Goal: Check status: Check status

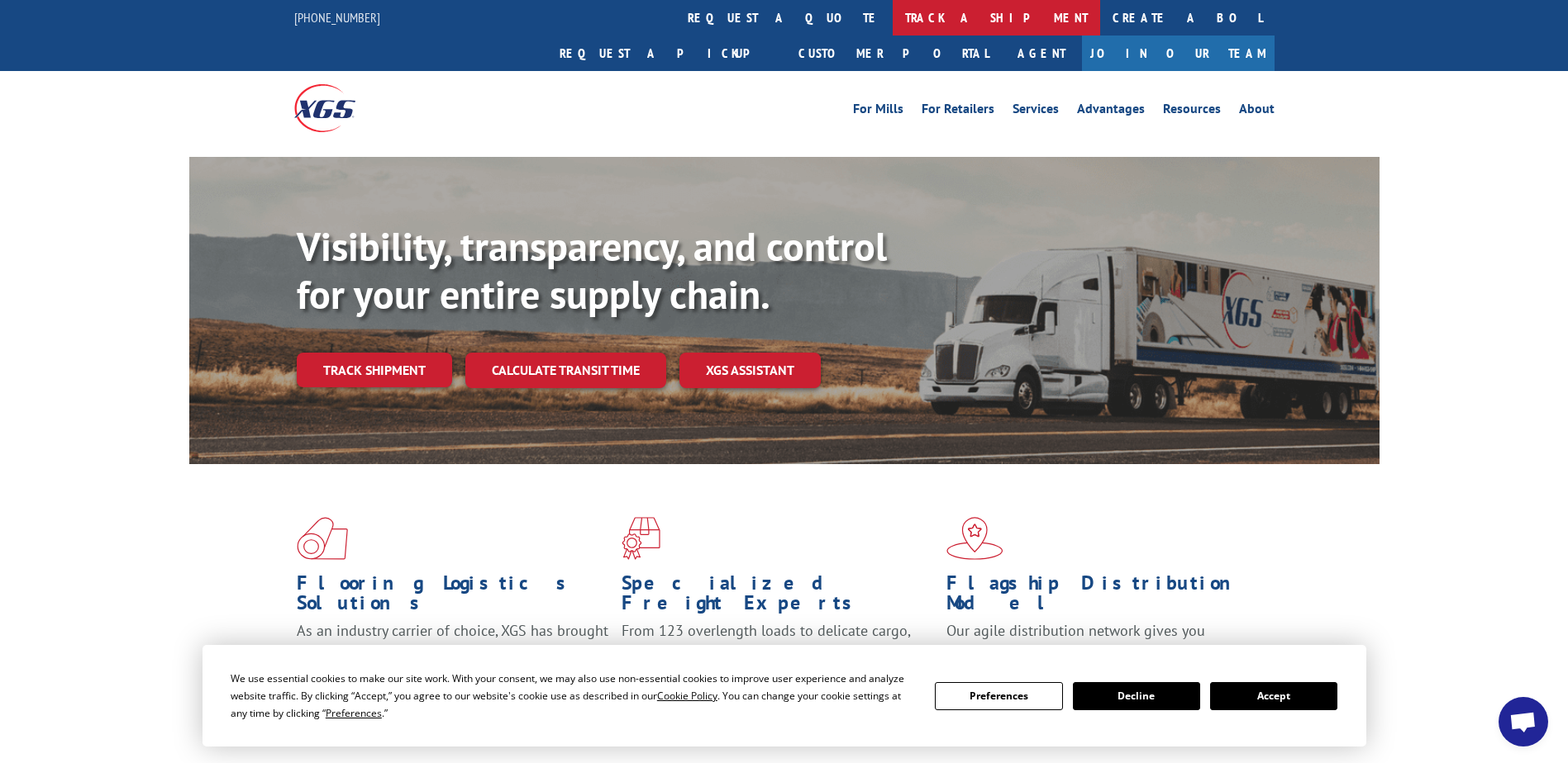
click at [893, 14] on link "track a shipment" at bounding box center [996, 17] width 207 height 35
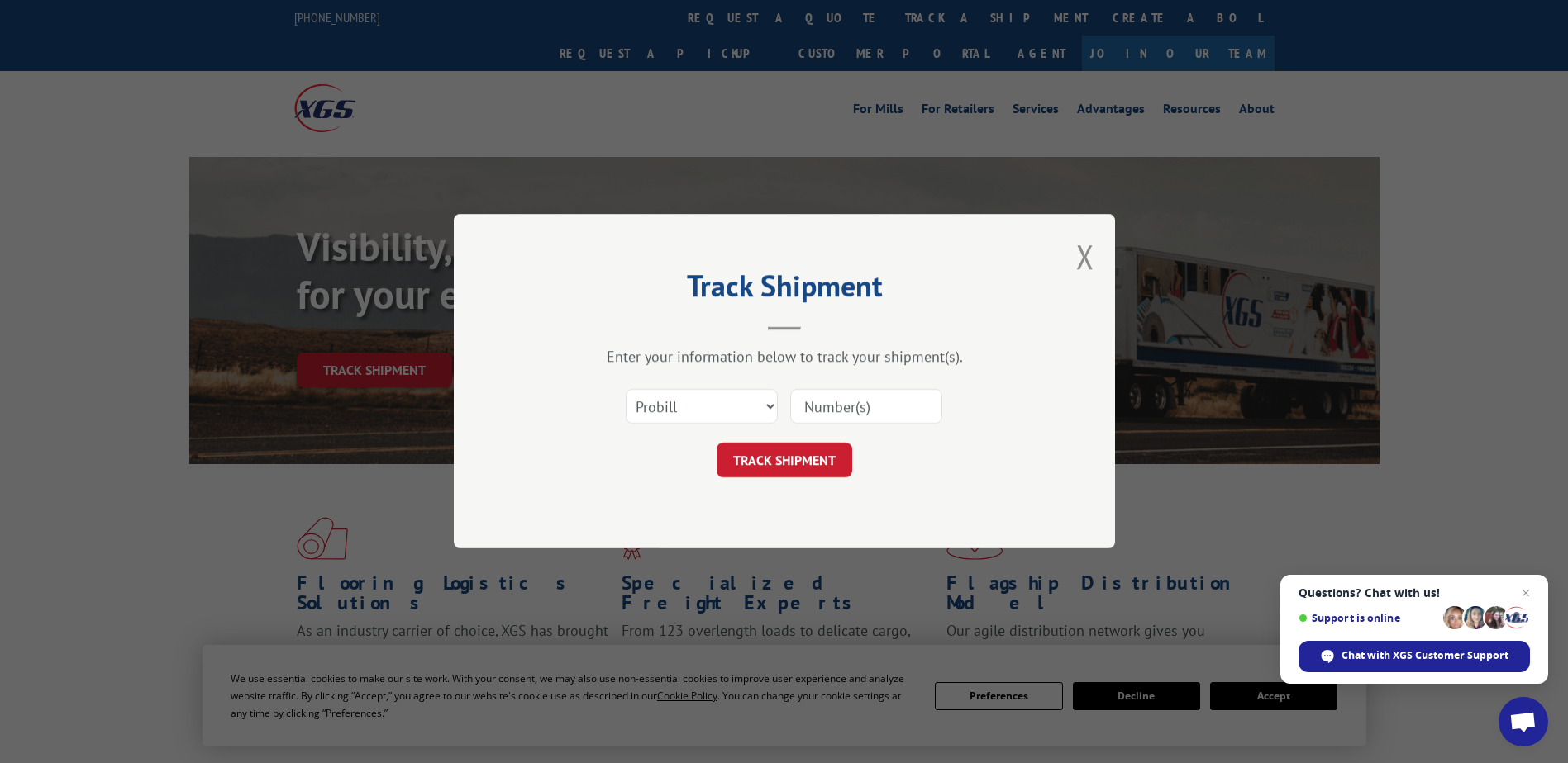
click at [844, 415] on input at bounding box center [866, 407] width 152 height 34
click at [850, 403] on input at bounding box center [866, 407] width 152 height 34
paste input "BG1012835125"
type input "BG1012835125"
click at [796, 469] on button "TRACK SHIPMENT" at bounding box center [784, 461] width 136 height 34
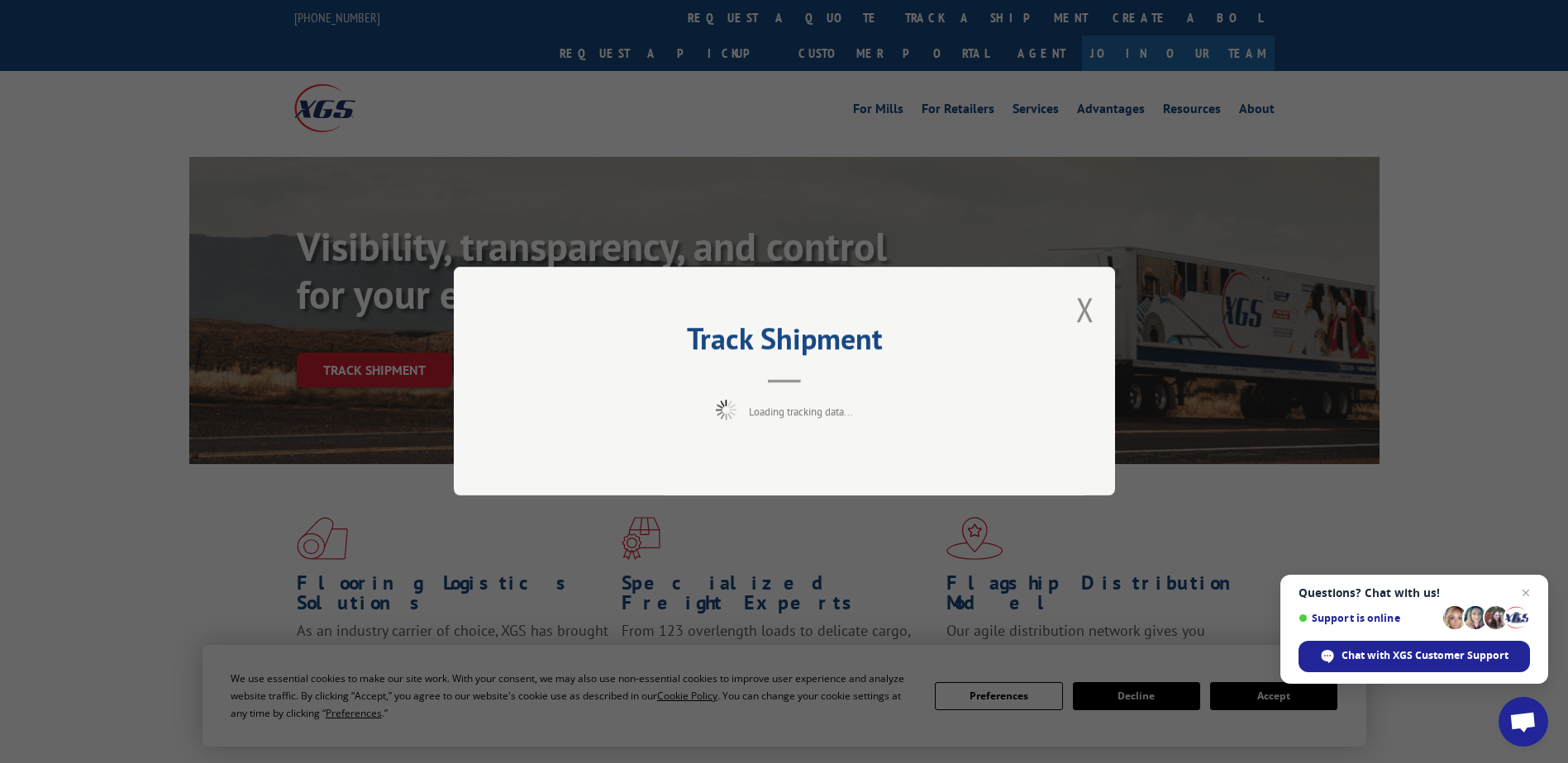
click at [961, 402] on div "Loading tracking data..." at bounding box center [784, 410] width 496 height 21
click at [1089, 302] on button "Close modal" at bounding box center [1085, 309] width 18 height 43
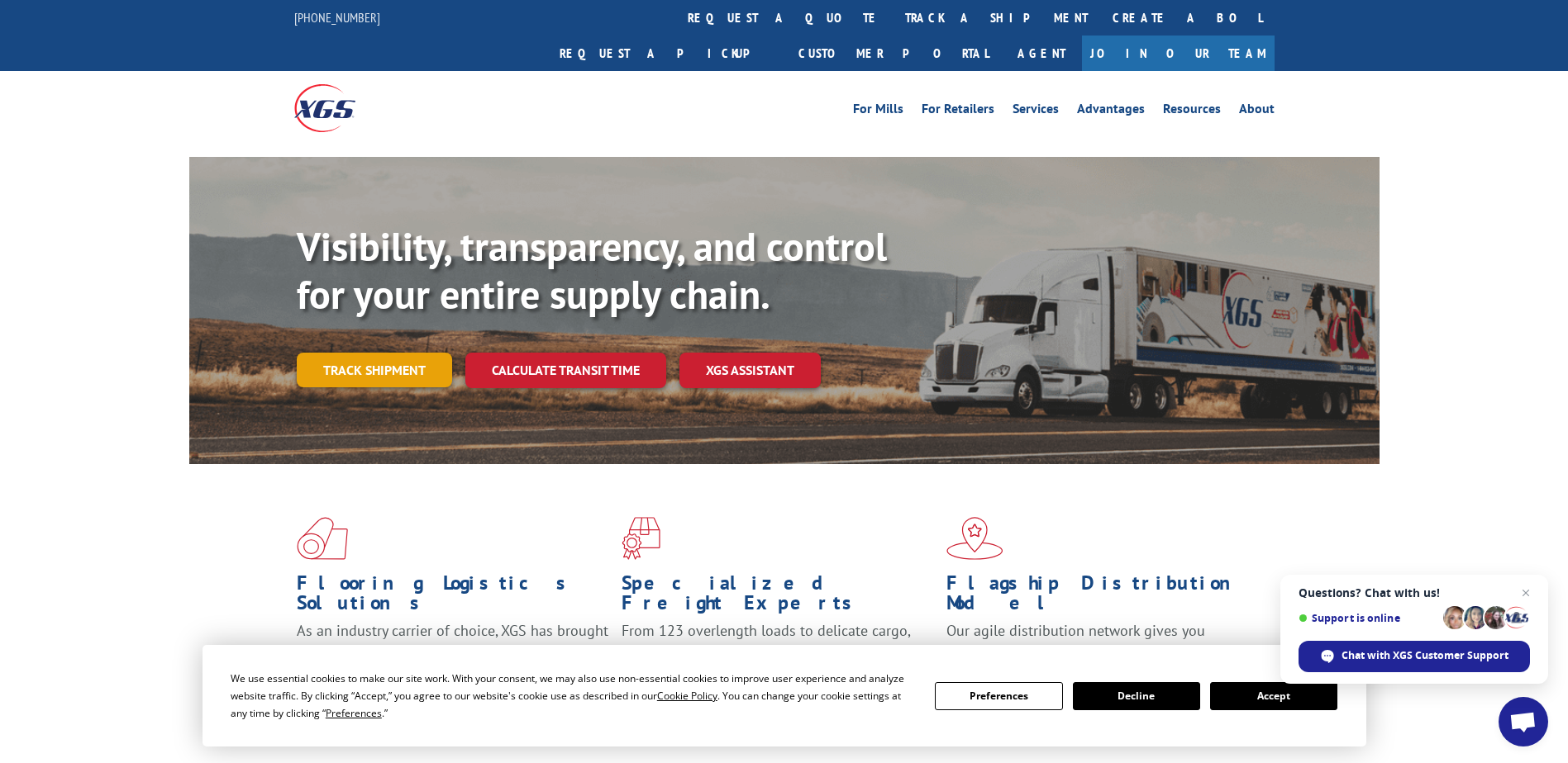
click at [339, 353] on link "Track shipment" at bounding box center [374, 370] width 156 height 34
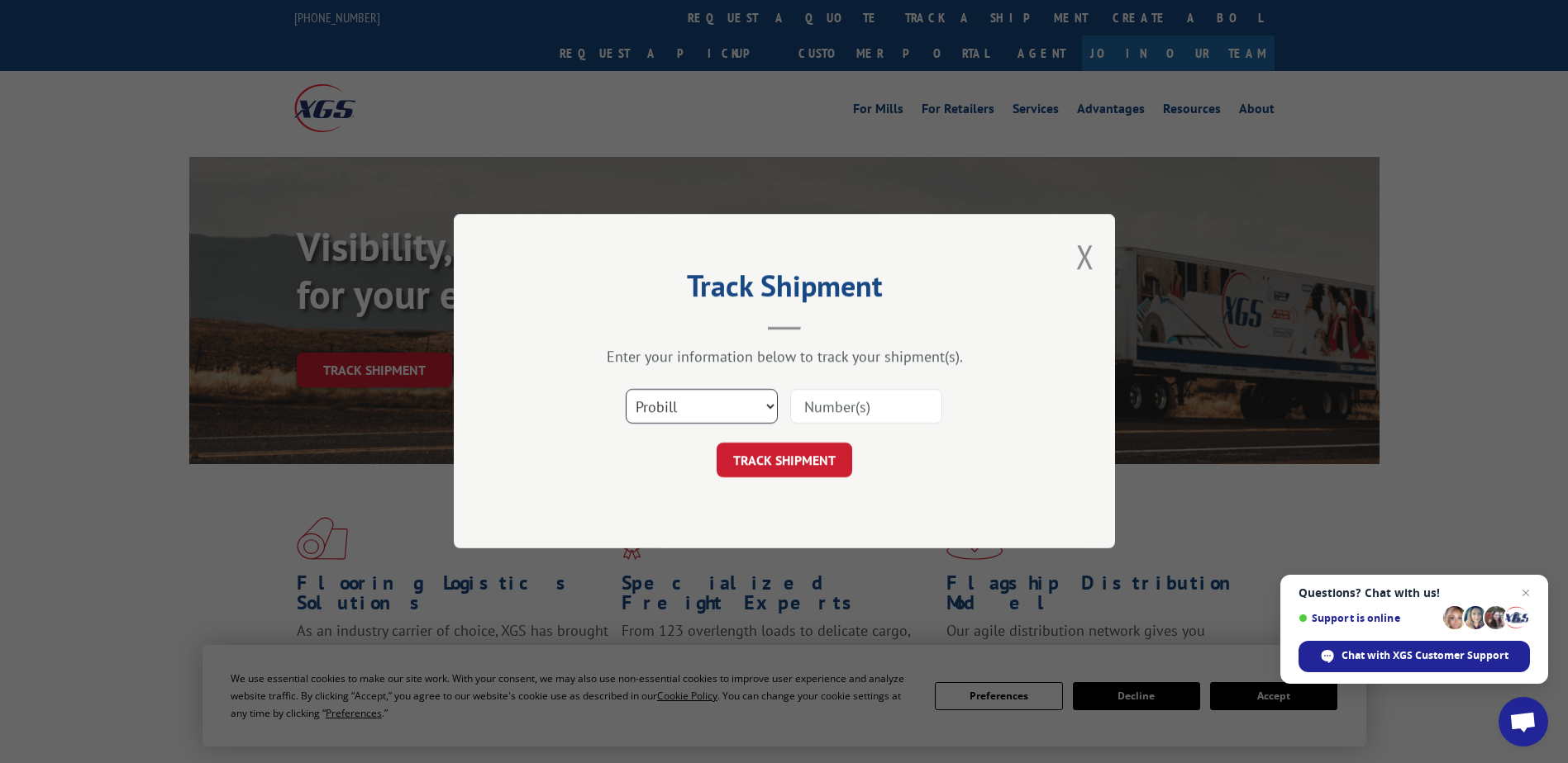
click at [760, 405] on select "Select category... Probill BOL PO" at bounding box center [702, 407] width 152 height 34
select select "bol"
click at [626, 390] on select "Select category... Probill BOL PO" at bounding box center [702, 407] width 152 height 34
click at [838, 404] on input at bounding box center [866, 407] width 152 height 34
paste input "BG1012835125"
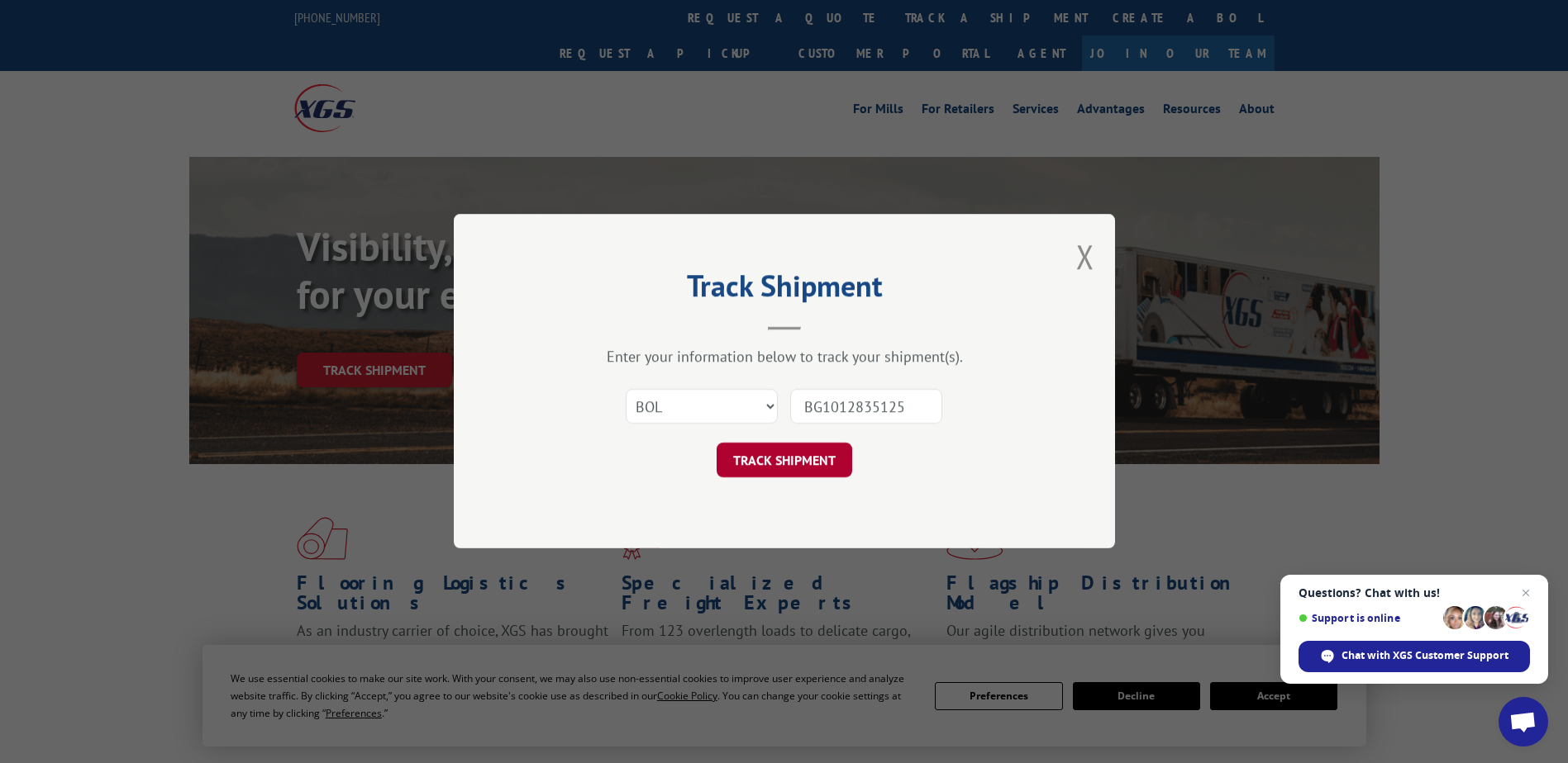
type input "BG1012835125"
click at [807, 462] on button "TRACK SHIPMENT" at bounding box center [784, 461] width 136 height 34
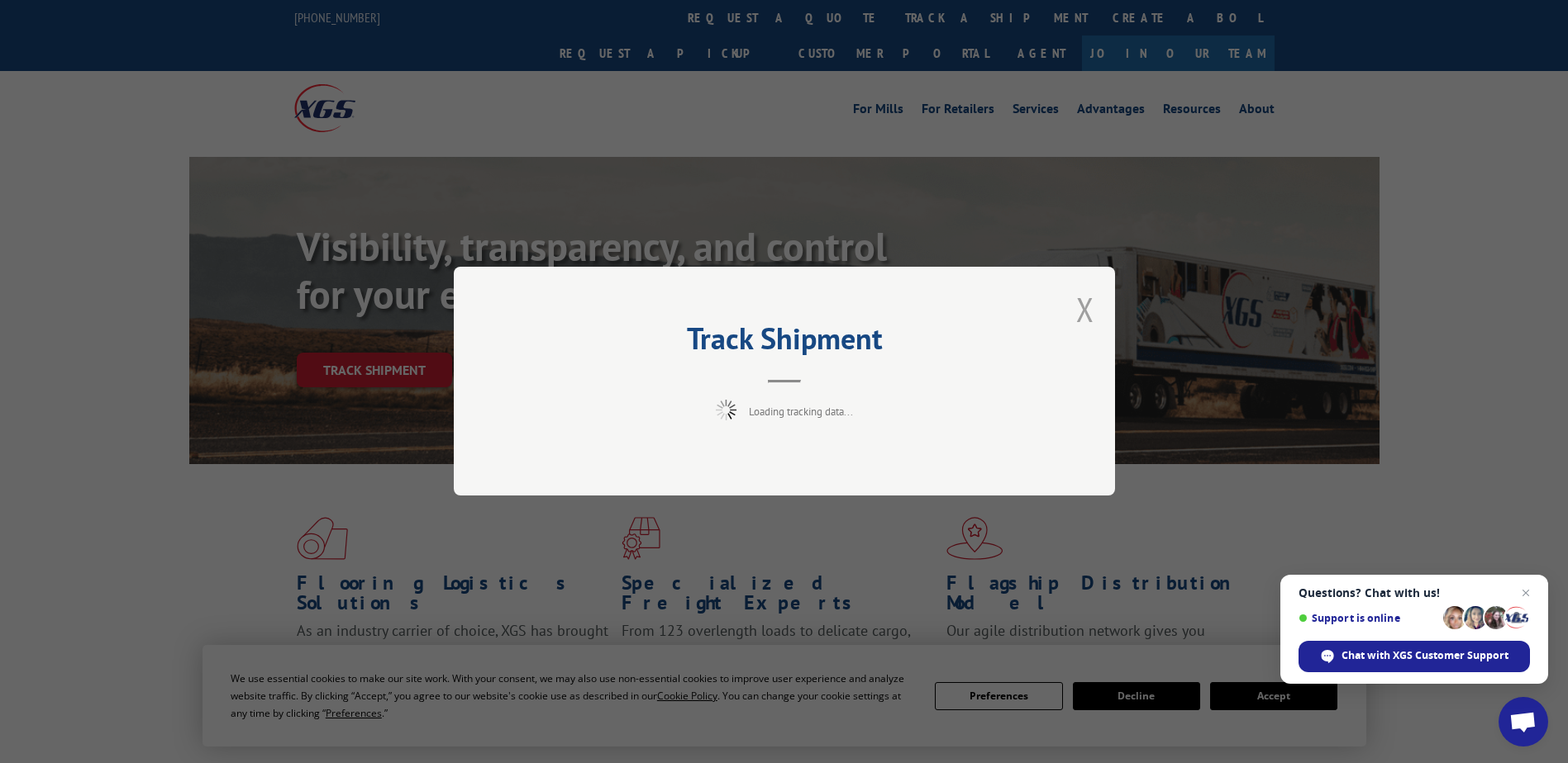
click at [1083, 303] on button "Close modal" at bounding box center [1085, 309] width 18 height 43
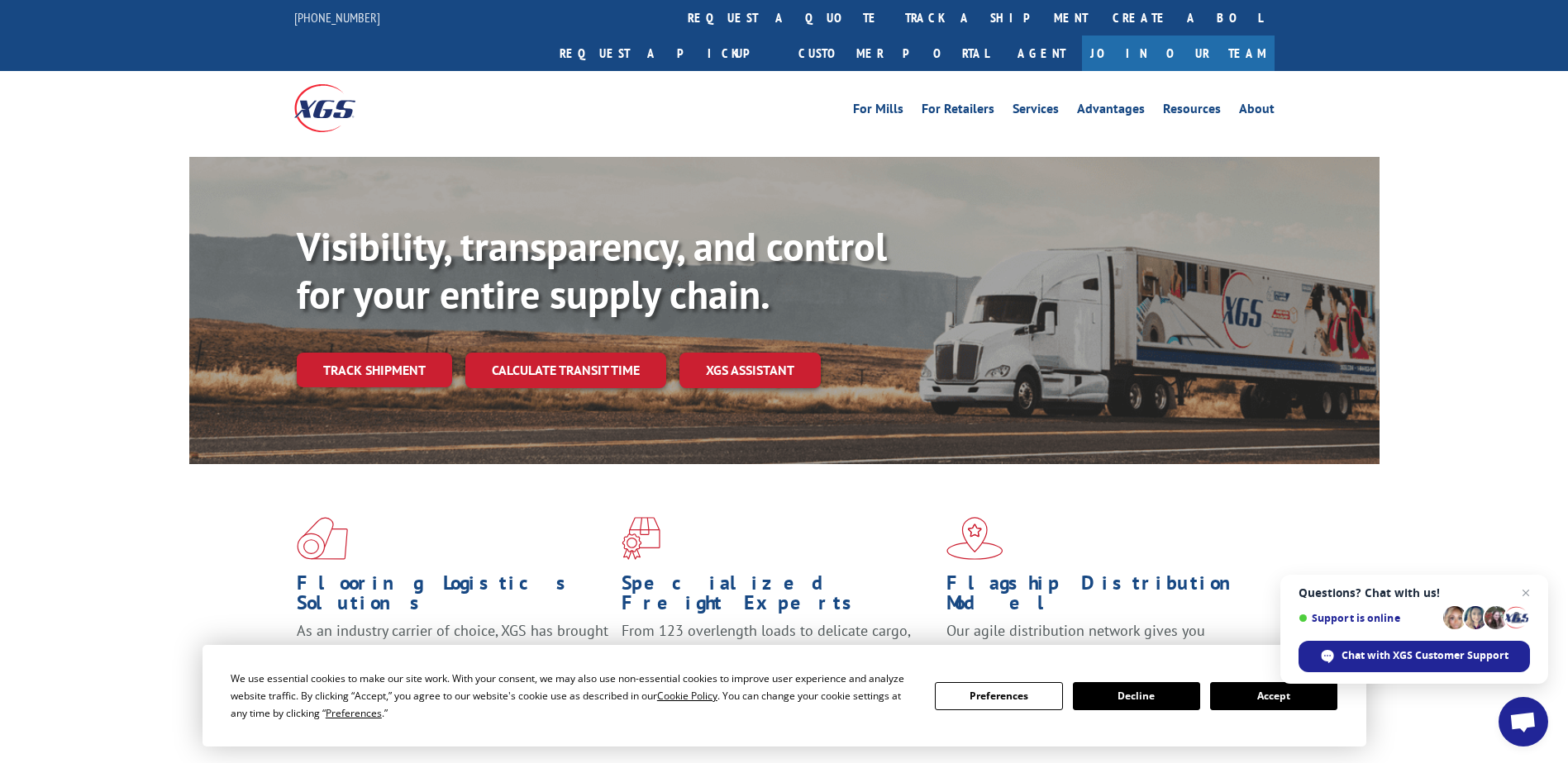
click at [980, 696] on button "Preferences" at bounding box center [998, 696] width 128 height 28
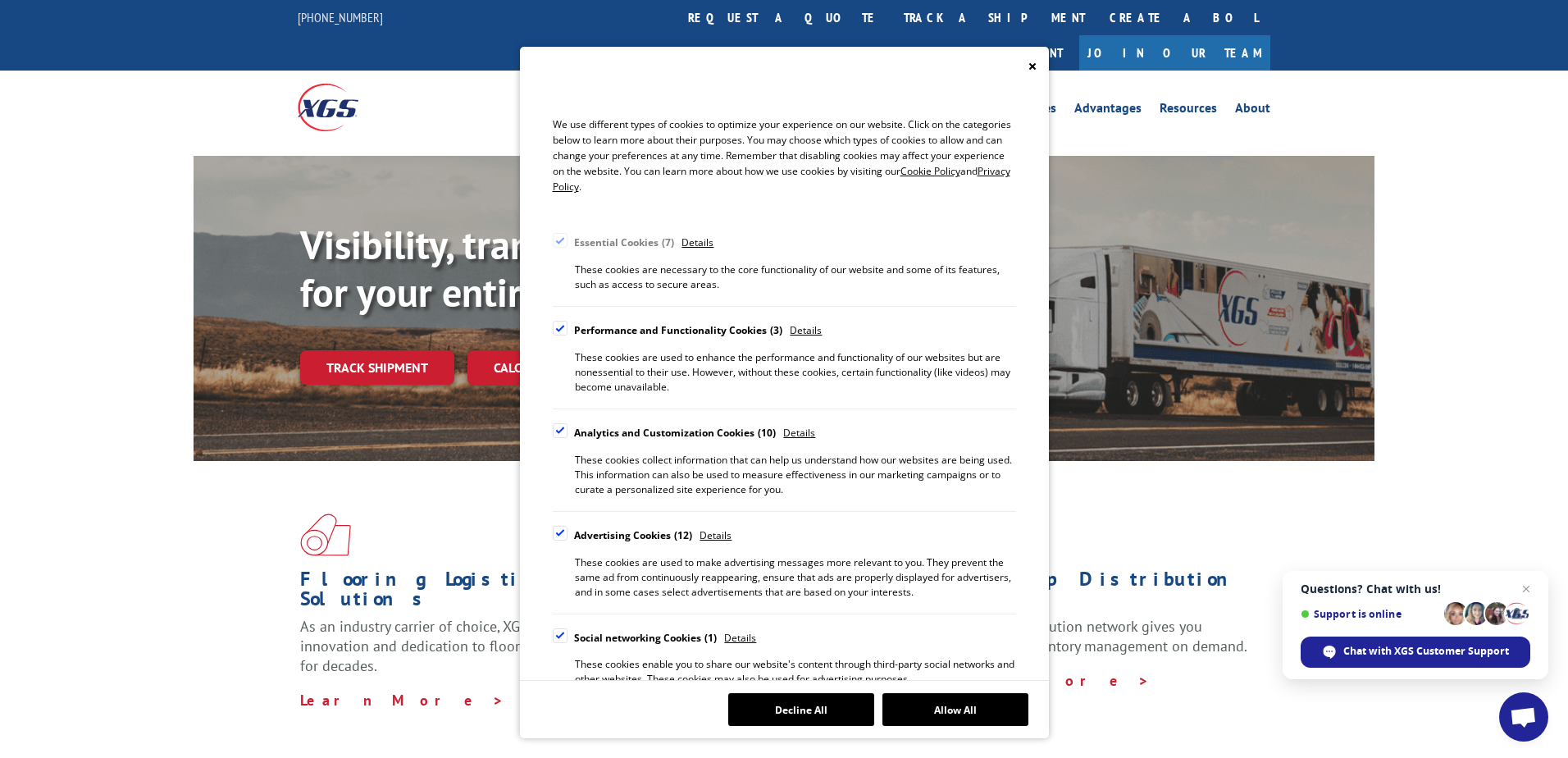
scroll to position [21, 0]
click at [558, 422] on div "Cookie Consent Preferences" at bounding box center [560, 427] width 14 height 14
click at [0, 0] on input "Analytics and Customization Cookies 10" at bounding box center [0, 0] width 0 height 0
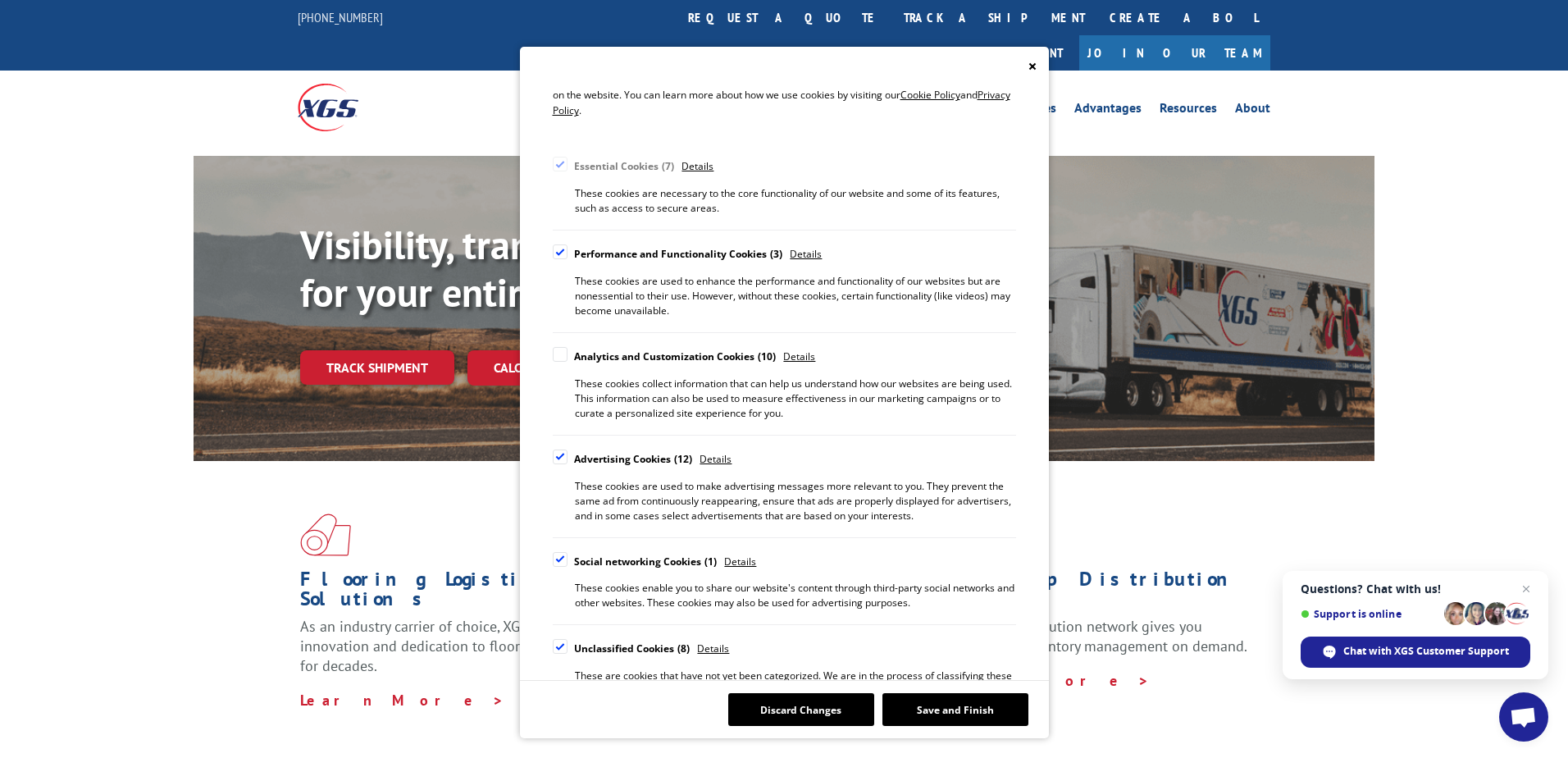
scroll to position [125, 0]
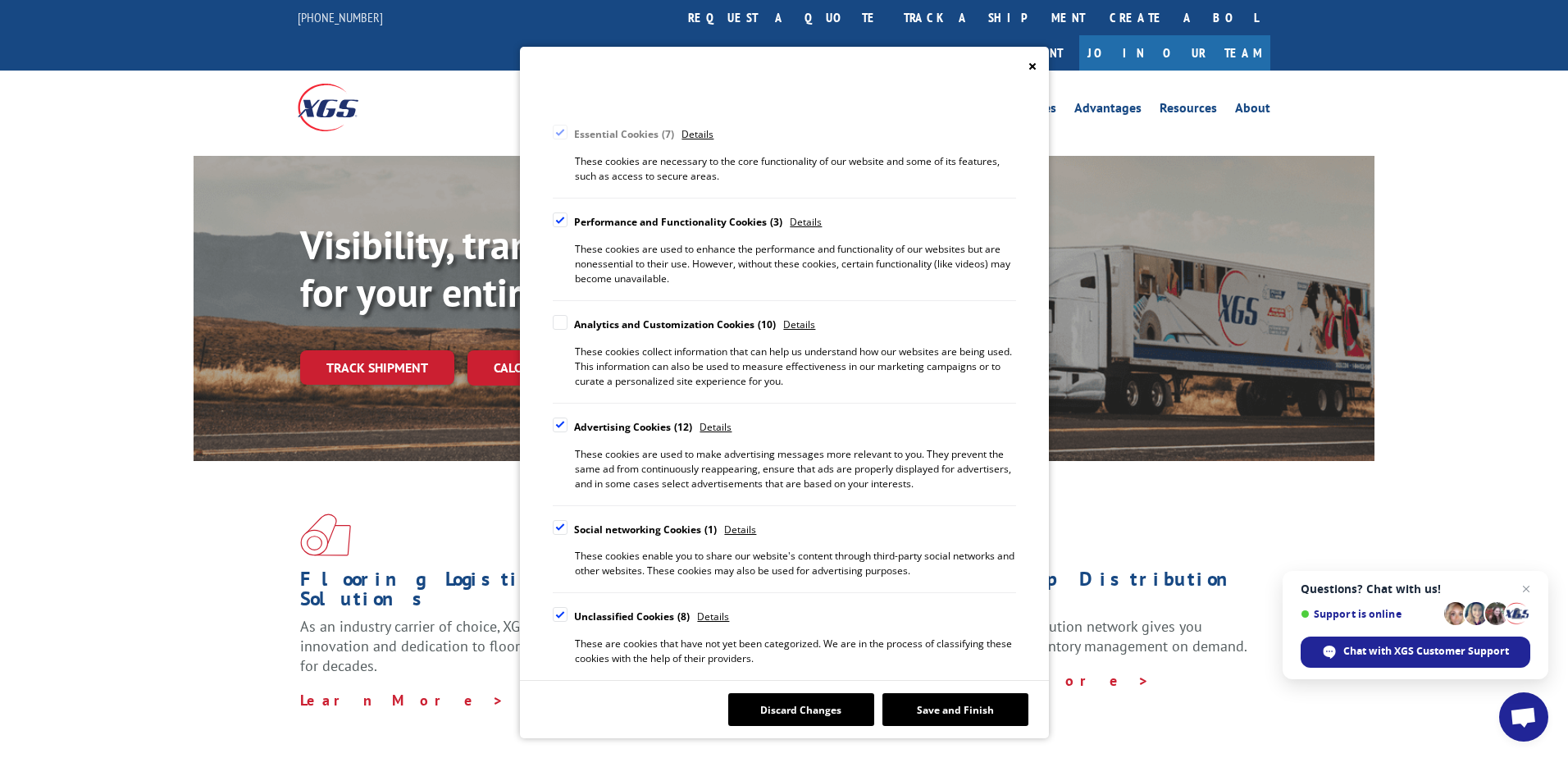
click at [563, 419] on div "Cookie Consent Preferences" at bounding box center [560, 425] width 14 height 14
click at [0, 0] on input "Advertising Cookies 12" at bounding box center [0, 0] width 0 height 0
click at [561, 527] on div "Cookie Consent Preferences" at bounding box center [560, 527] width 14 height 14
click at [0, 0] on input "Social networking Cookies 1" at bounding box center [0, 0] width 0 height 0
click at [559, 613] on div "Cookie Consent Preferences" at bounding box center [560, 614] width 14 height 14
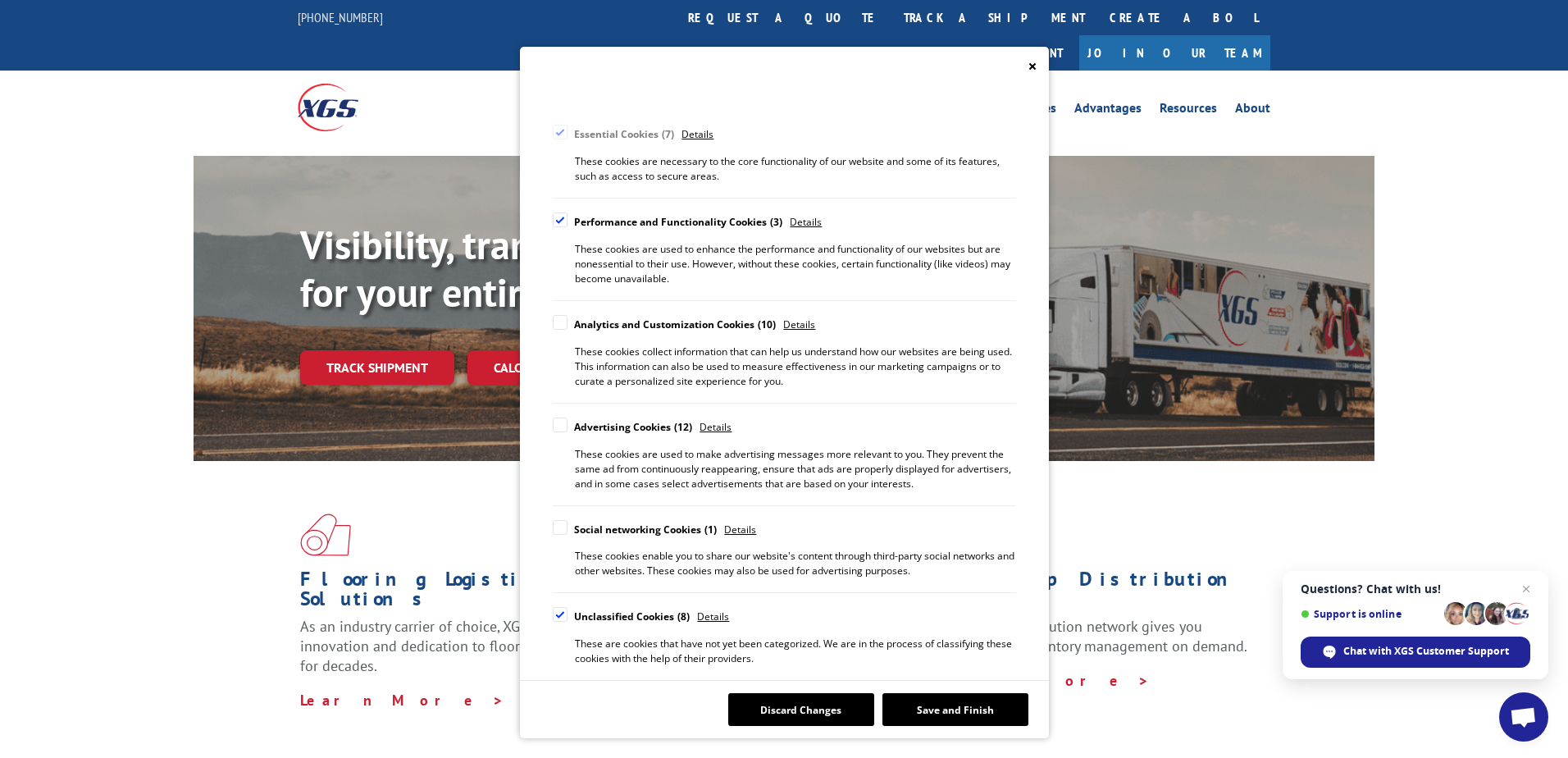
click at [0, 0] on input "Unclassified Cookies 8" at bounding box center [0, 0] width 0 height 0
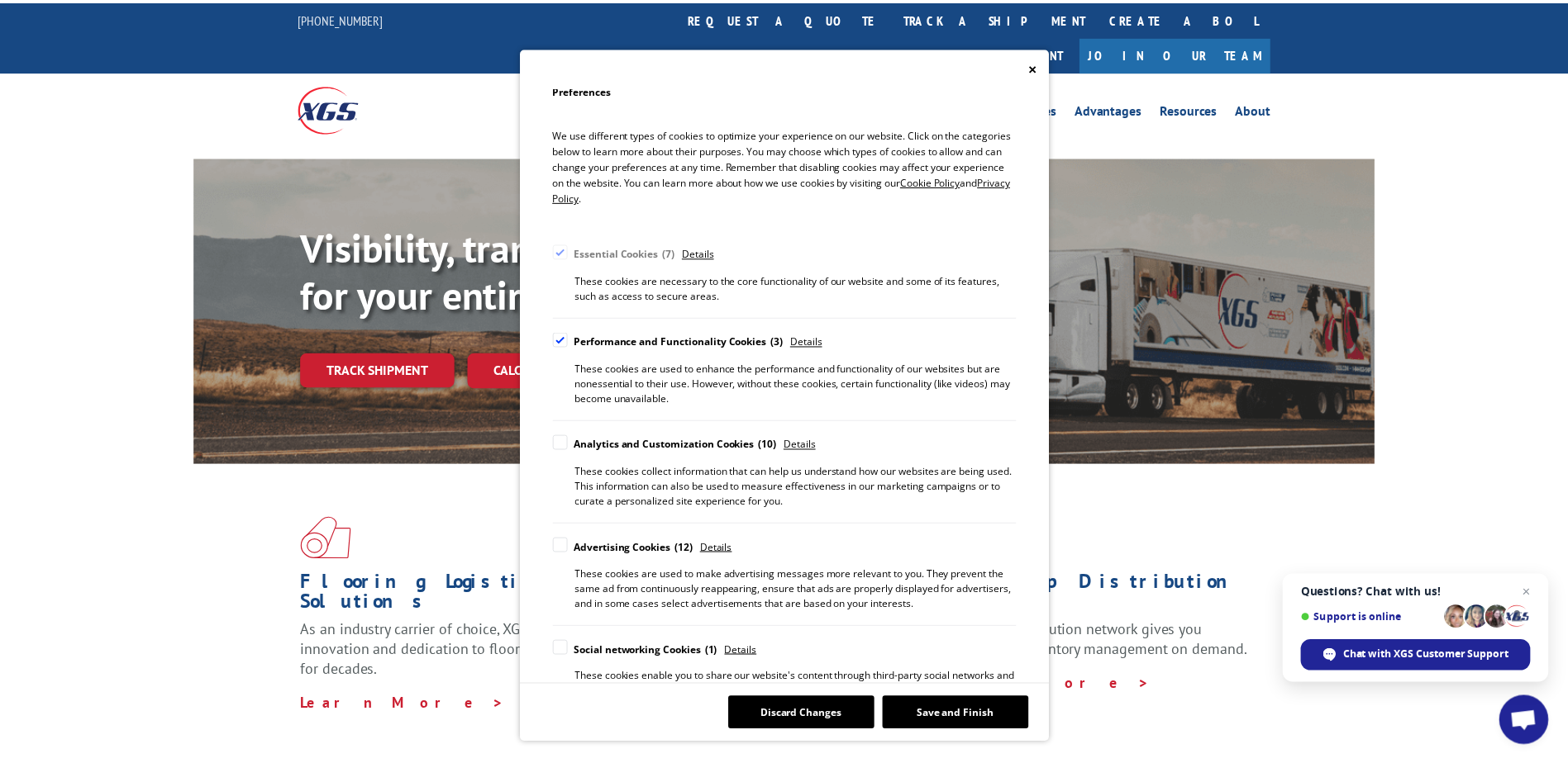
scroll to position [0, 0]
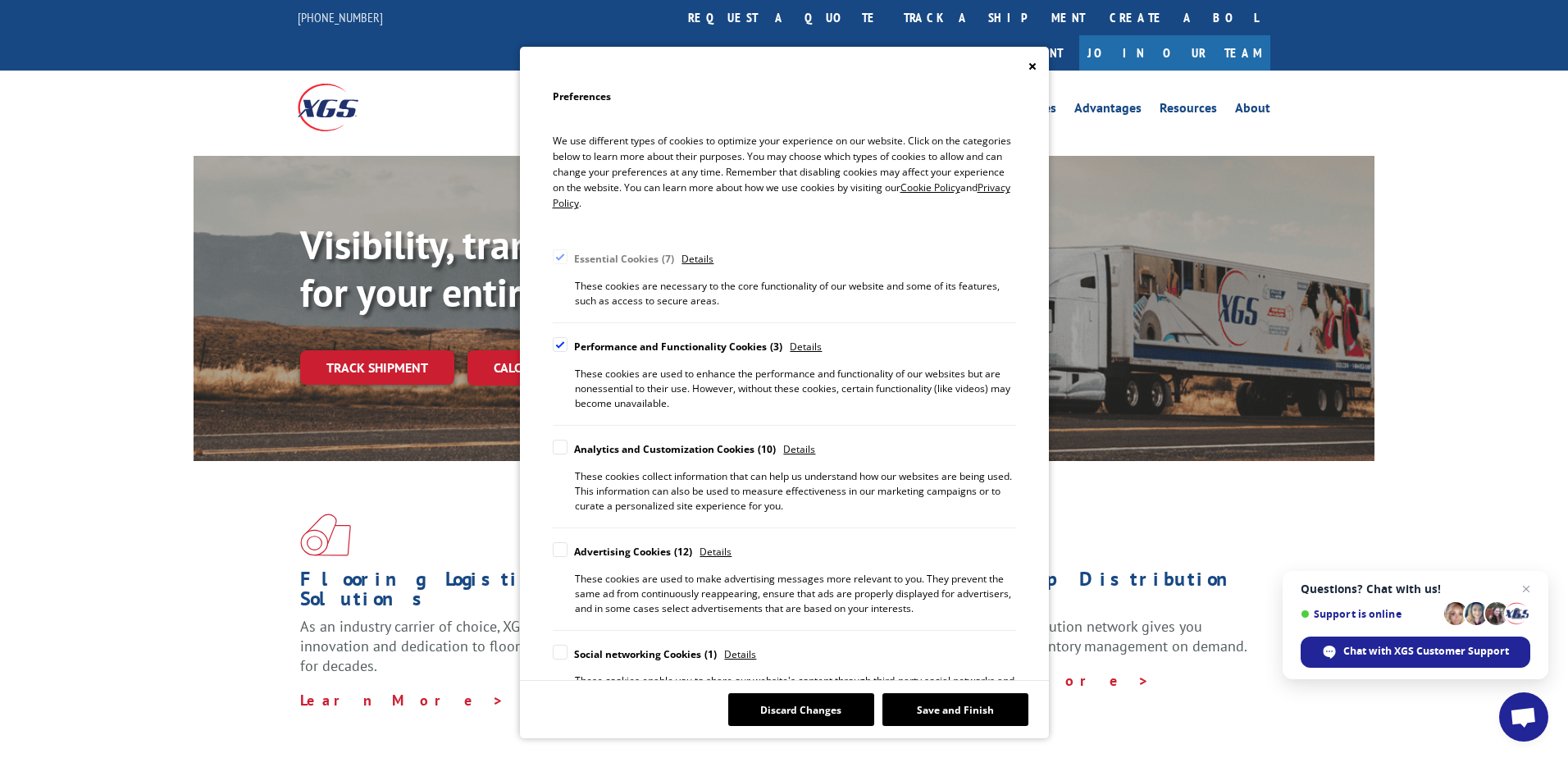
click at [918, 715] on button "Save and Finish" at bounding box center [955, 710] width 146 height 33
